Goal: Transaction & Acquisition: Purchase product/service

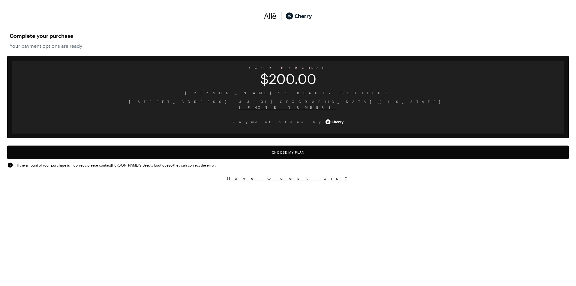
click at [305, 152] on button "Choose My Plan" at bounding box center [288, 153] width 562 height 14
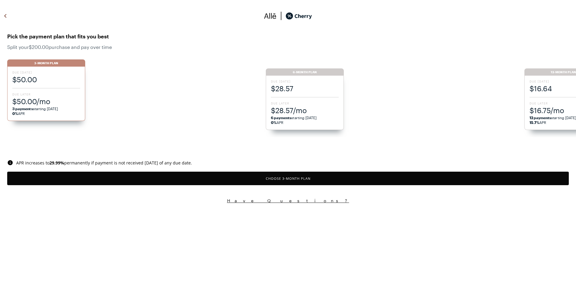
click at [308, 175] on button "Choose 3 -Month Plan" at bounding box center [288, 179] width 562 height 14
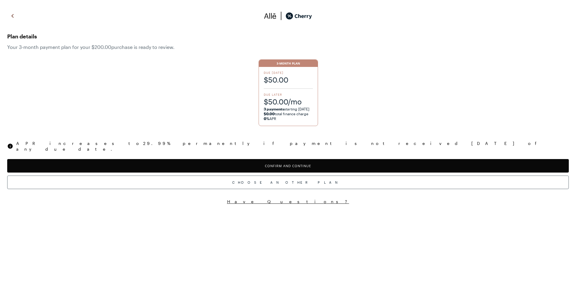
click at [308, 162] on button "Confirm and Continue" at bounding box center [288, 166] width 562 height 14
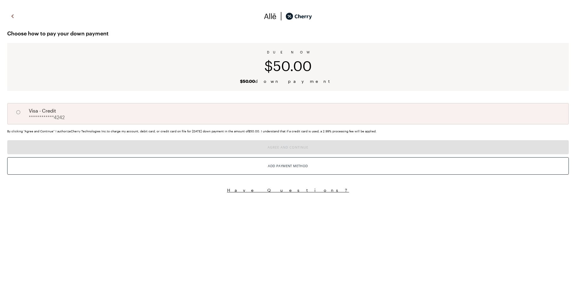
click at [290, 120] on div "**********" at bounding box center [288, 114] width 562 height 22
radio input "true"
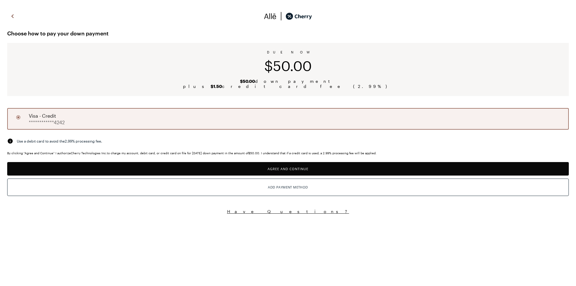
click at [306, 171] on button "Agree and Continue" at bounding box center [288, 169] width 562 height 14
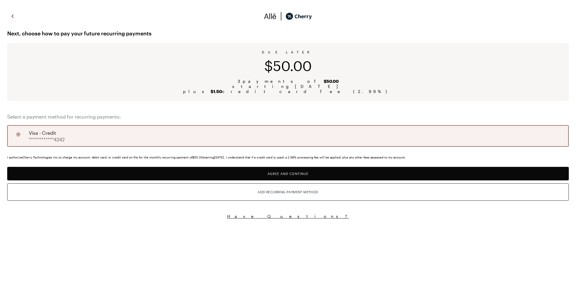
click at [314, 173] on button "Agree and Continue" at bounding box center [288, 174] width 562 height 14
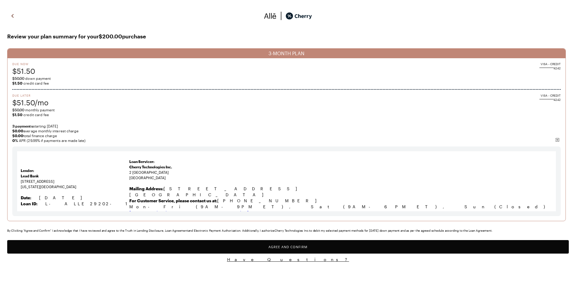
click at [333, 242] on button "Agree and Confirm" at bounding box center [288, 247] width 562 height 14
